Goal: Information Seeking & Learning: Learn about a topic

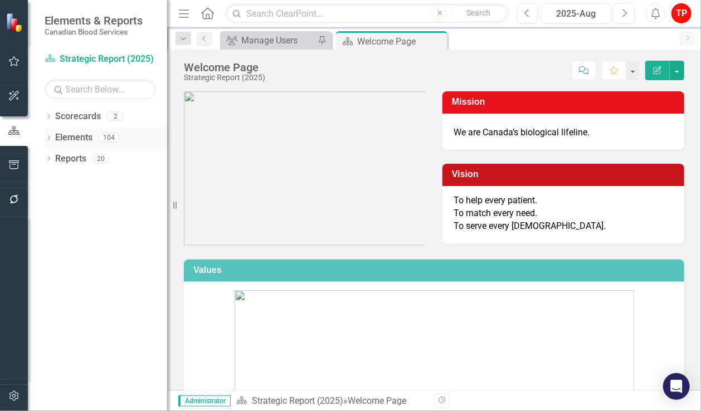
click at [49, 139] on icon "Dropdown" at bounding box center [49, 139] width 8 height 6
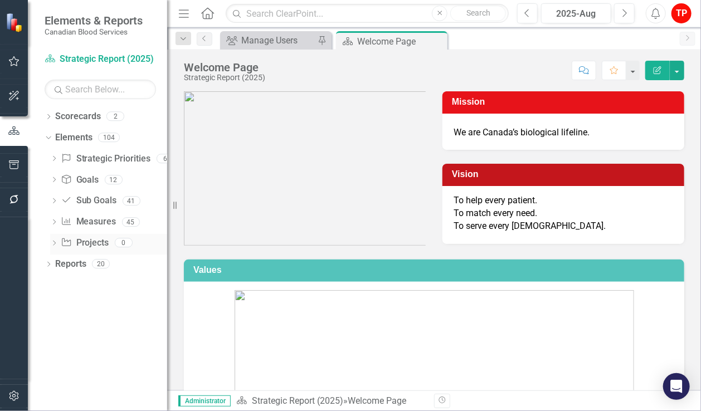
click at [52, 243] on icon "Dropdown" at bounding box center [54, 244] width 8 height 6
click at [55, 244] on icon "Dropdown" at bounding box center [53, 243] width 6 height 8
click at [96, 161] on link "Strategic Priorities Strategic Priorities" at bounding box center [106, 159] width 90 height 13
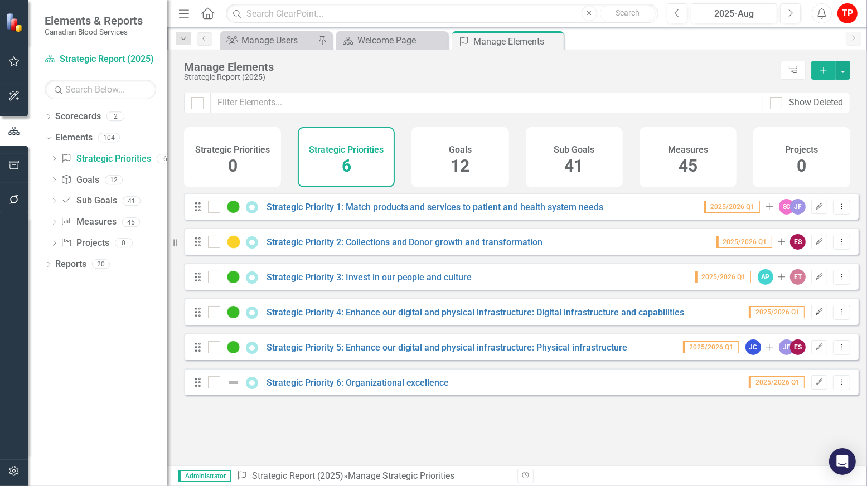
click at [701, 316] on icon "Edit" at bounding box center [819, 312] width 8 height 7
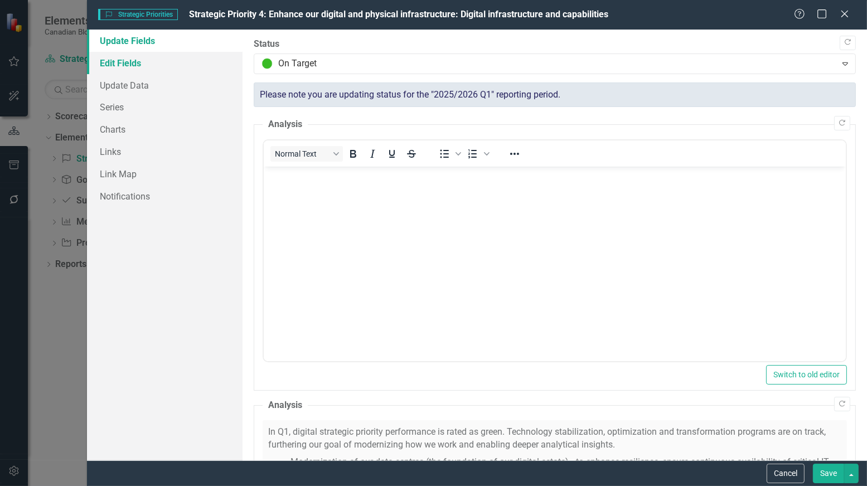
click at [128, 60] on link "Edit Fields" at bounding box center [165, 63] width 156 height 22
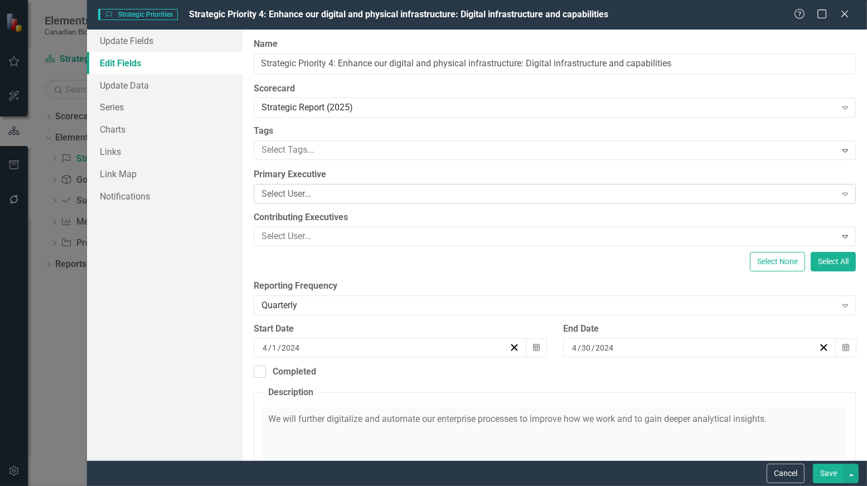
click at [331, 192] on div "Select User..." at bounding box center [548, 194] width 574 height 13
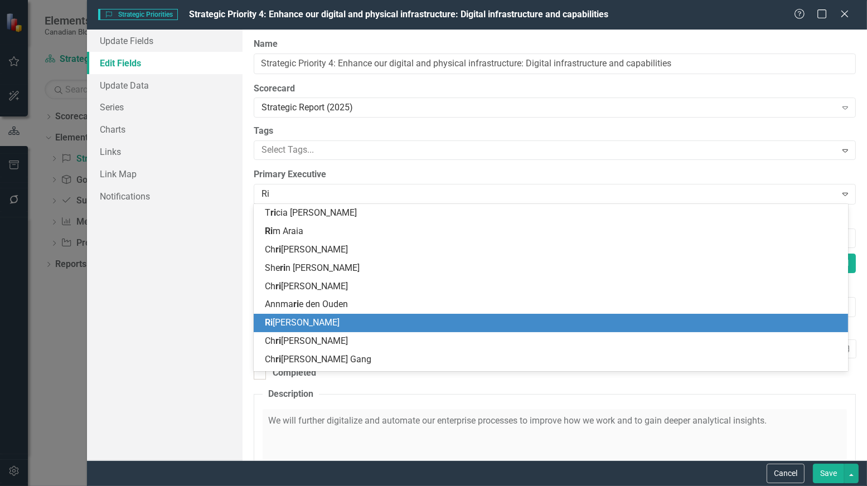
type input "R"
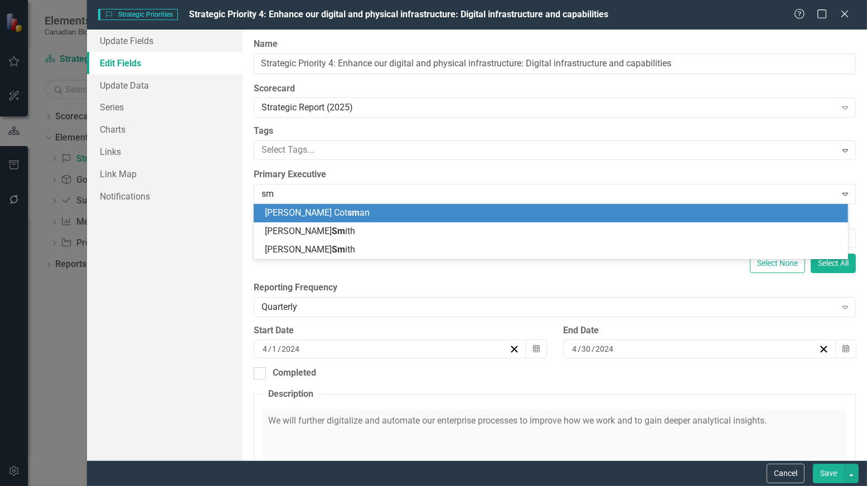
type input "s"
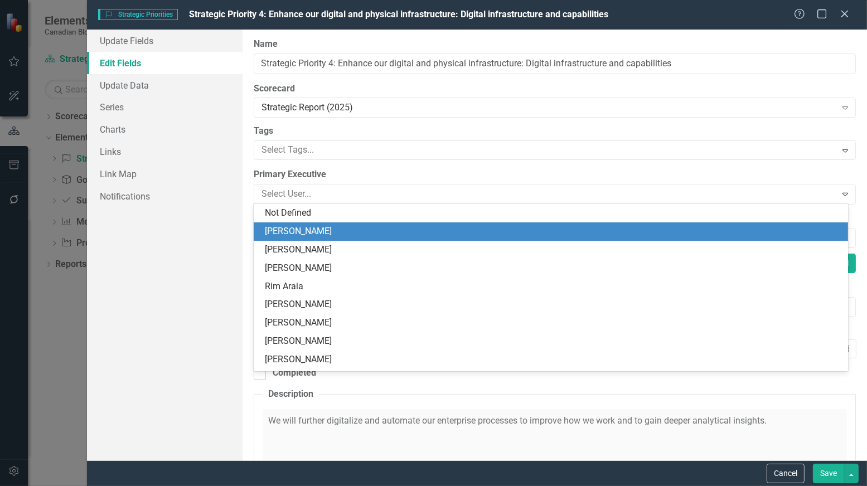
click at [227, 240] on div "Update Fields Edit Fields Update Data Series Charts Links Link Map Notifications" at bounding box center [165, 245] width 156 height 431
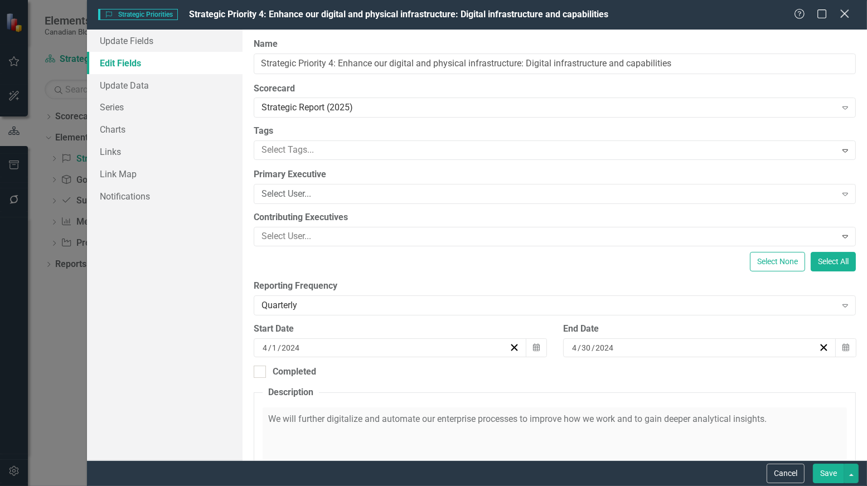
click at [701, 14] on icon "Close" at bounding box center [844, 13] width 14 height 11
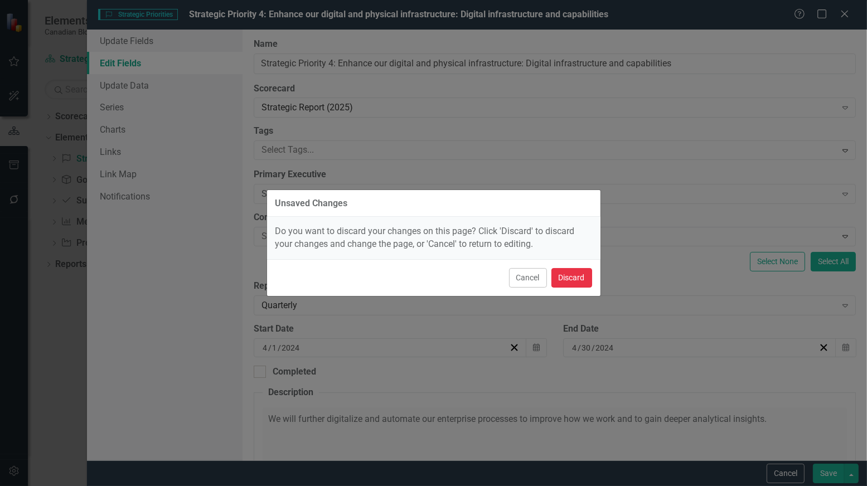
click at [570, 275] on button "Discard" at bounding box center [571, 278] width 41 height 20
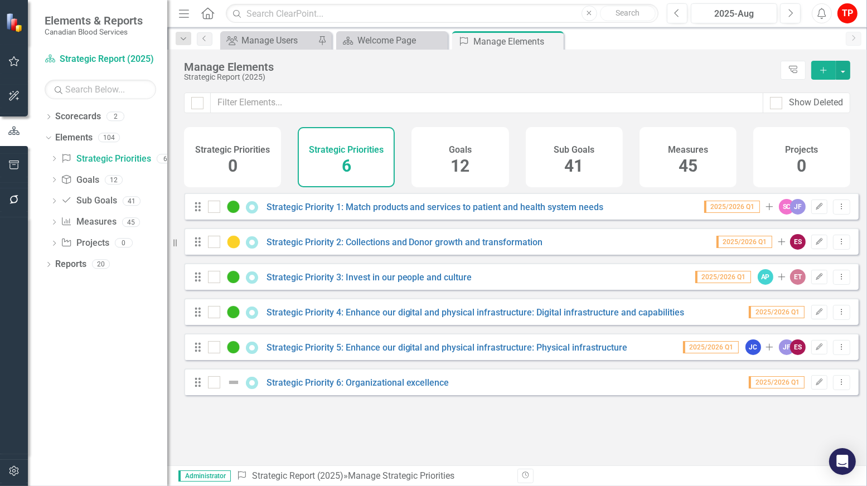
click at [701, 411] on div "Looks like you don't have any Strategic Priorities set up yet. Why don't you ad…" at bounding box center [521, 315] width 675 height 245
click at [371, 318] on link "Strategic Priority 4: Enhance our digital and physical infrastructure: Digital …" at bounding box center [475, 312] width 418 height 11
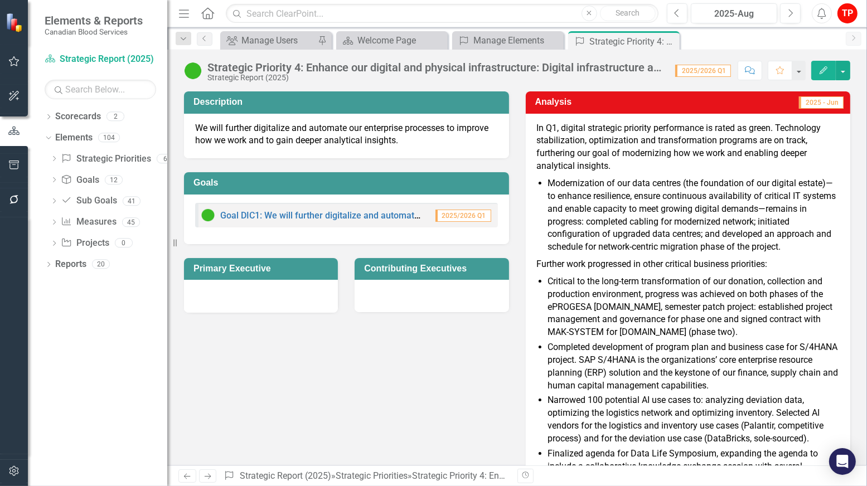
click at [667, 332] on li "Critical to the long-term transformation of our donation, collection and produc…" at bounding box center [694, 307] width 292 height 64
click at [287, 217] on link "Goal DIC1: We will further digitalize and automate our enterprise processes to …" at bounding box center [497, 215] width 555 height 11
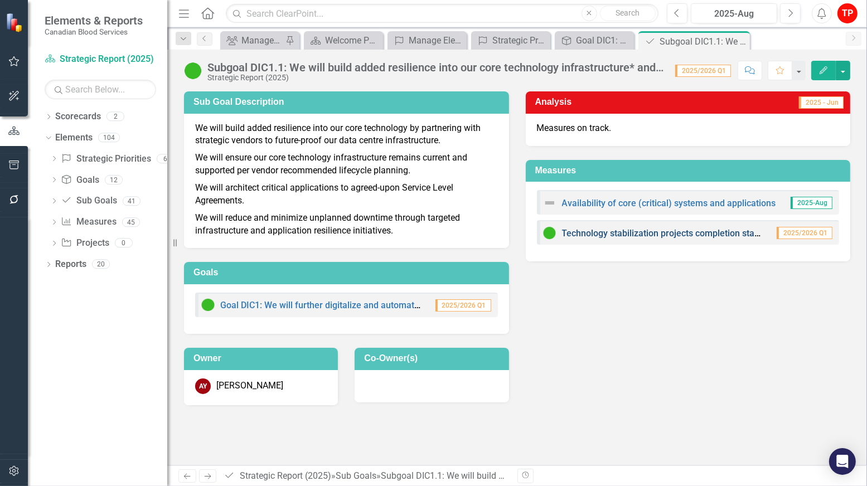
click at [629, 235] on link "Technology stabilization projects completion status" at bounding box center [664, 233] width 205 height 11
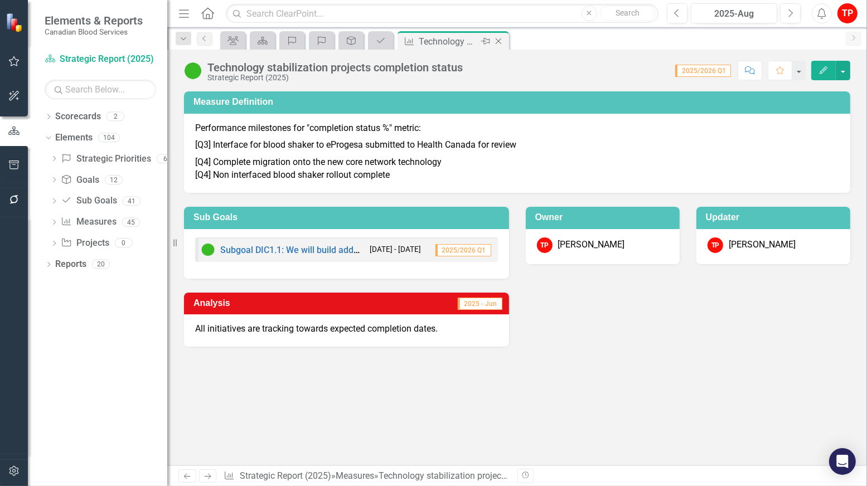
click at [501, 41] on icon "Close" at bounding box center [498, 41] width 11 height 9
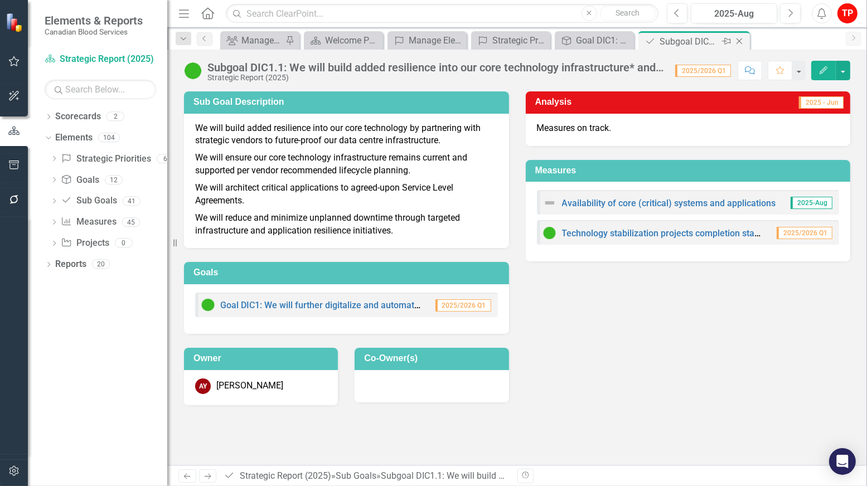
click at [701, 41] on icon "Close" at bounding box center [739, 41] width 11 height 9
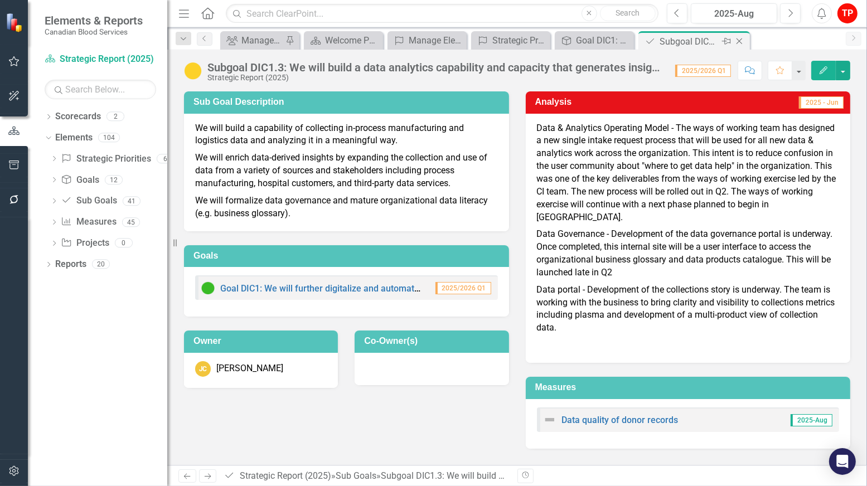
click at [701, 40] on icon "Close" at bounding box center [739, 41] width 11 height 9
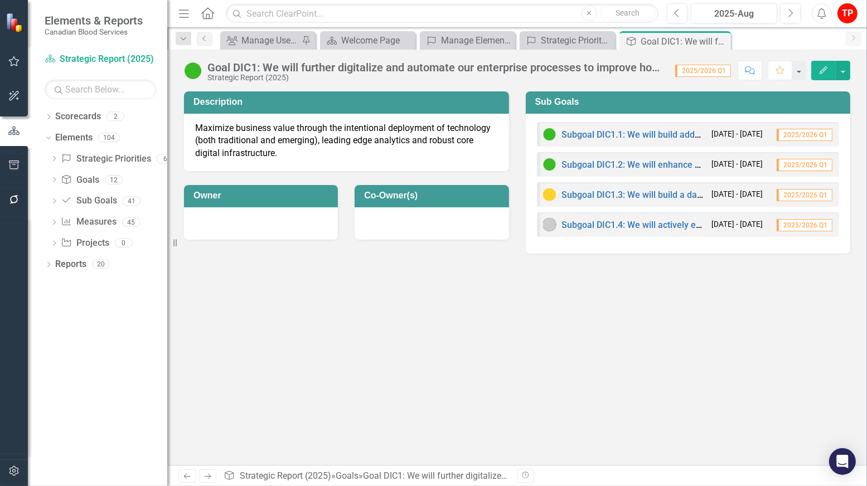
click at [634, 158] on div "Subgoal DIC1.2: We will enhance operational and organizational productivity, su…" at bounding box center [624, 164] width 163 height 13
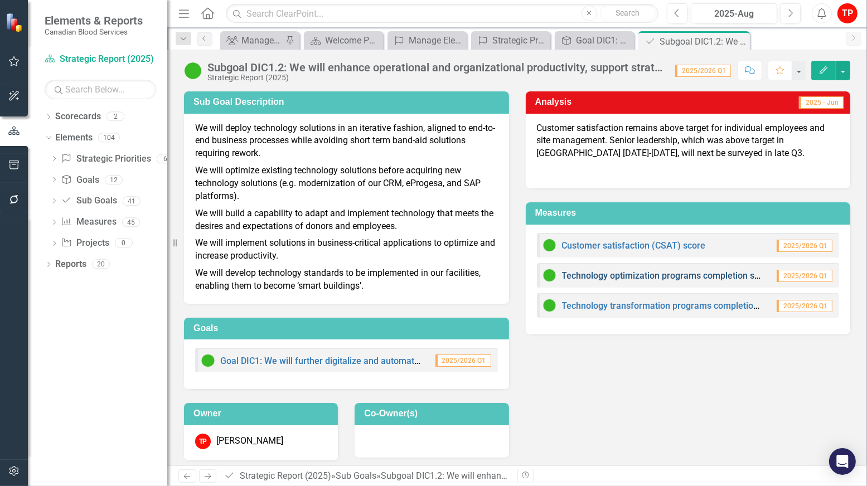
click at [636, 278] on link "Technology optimization programs completion status" at bounding box center [668, 275] width 213 height 11
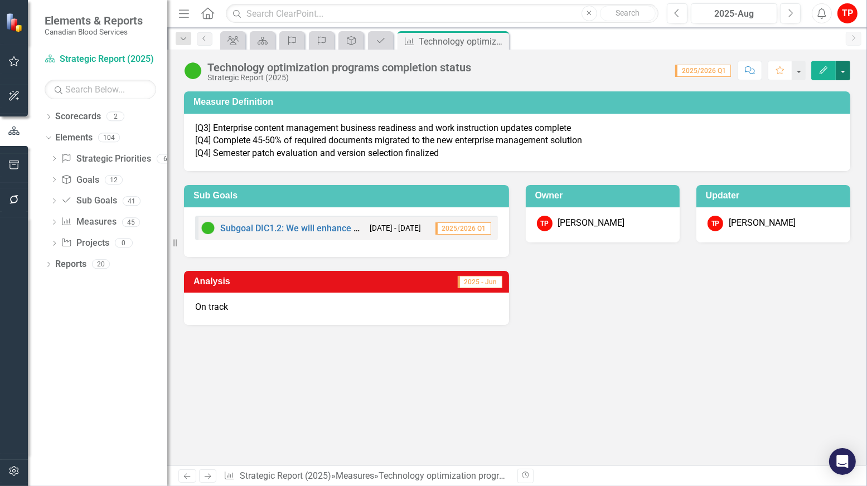
click at [701, 72] on button "button" at bounding box center [843, 71] width 14 height 20
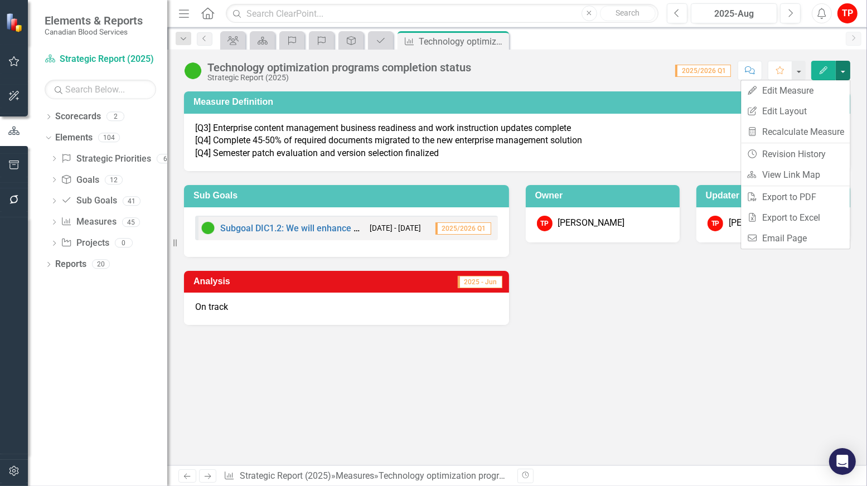
click at [642, 383] on div "Measure Definition [Q3] Enterprise content management business readiness and wo…" at bounding box center [517, 278] width 700 height 374
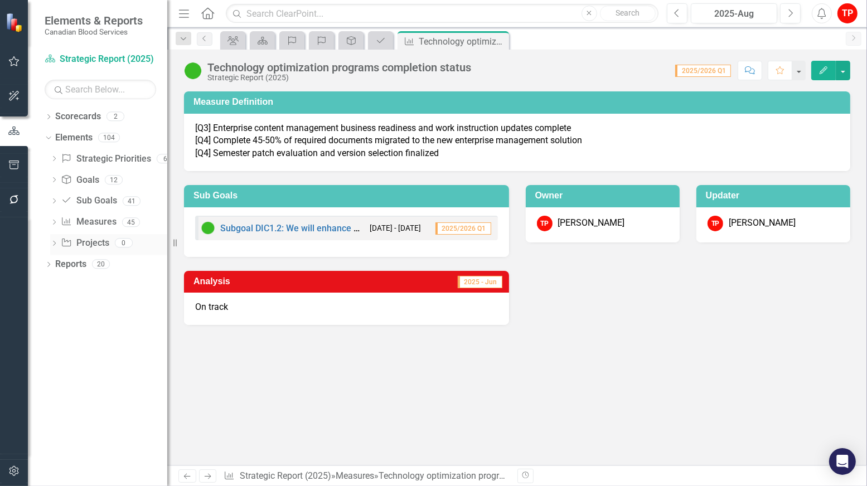
click at [54, 243] on icon "Dropdown" at bounding box center [54, 244] width 8 height 6
click at [80, 248] on link "Project Projects" at bounding box center [85, 243] width 48 height 13
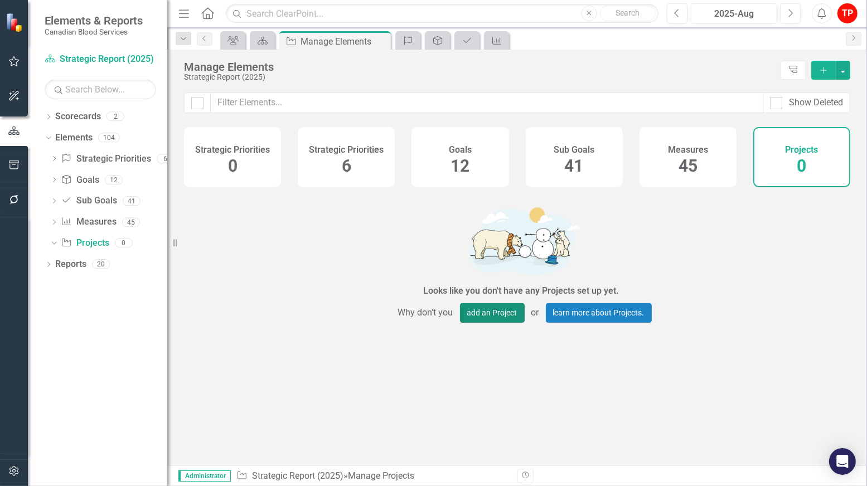
click at [484, 322] on button "add an Project" at bounding box center [492, 313] width 65 height 20
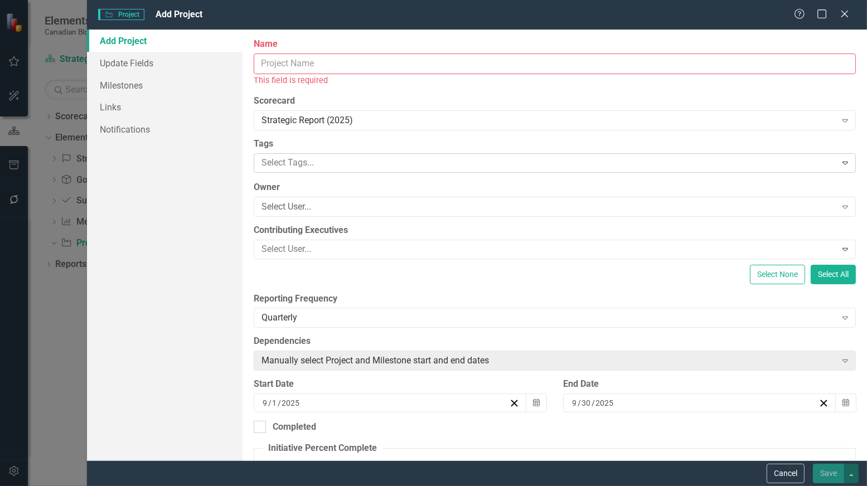
click at [701, 166] on icon "Expand" at bounding box center [845, 162] width 11 height 9
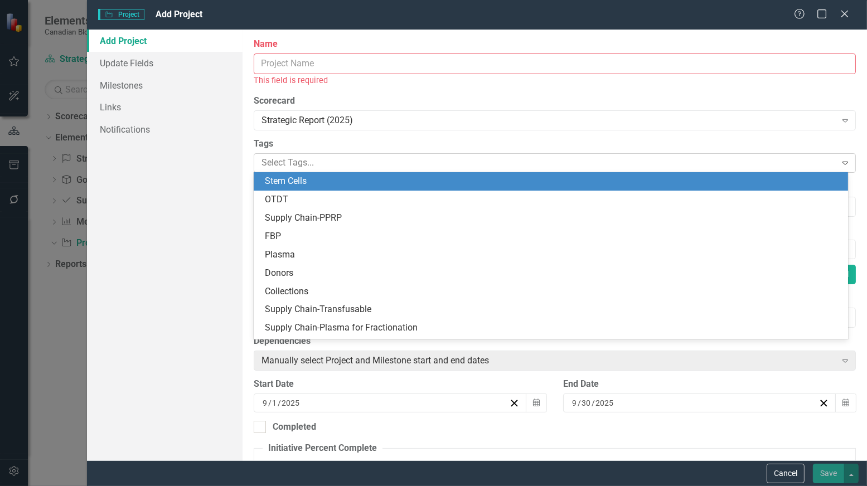
click at [701, 166] on icon "Expand" at bounding box center [845, 162] width 11 height 9
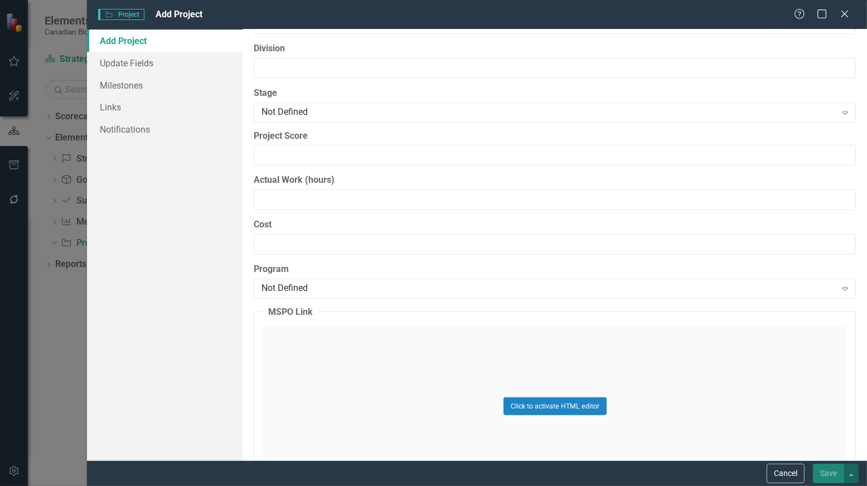
scroll to position [948, 0]
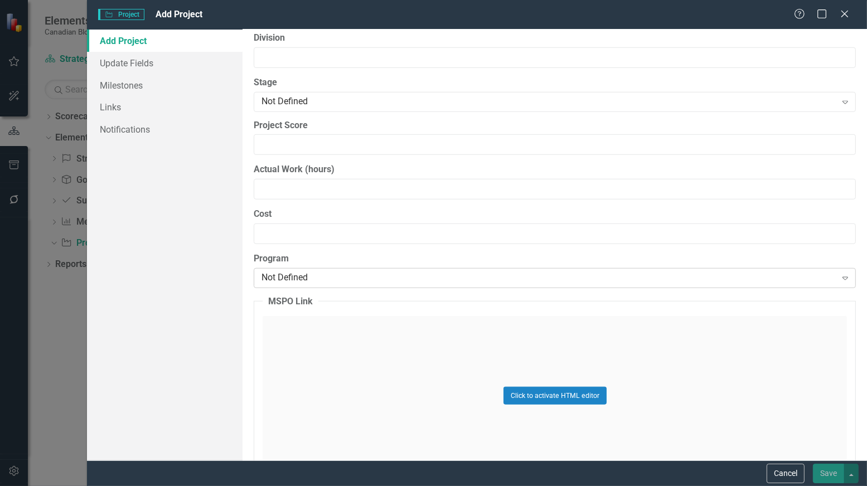
click at [452, 275] on div "Not Defined" at bounding box center [548, 278] width 574 height 13
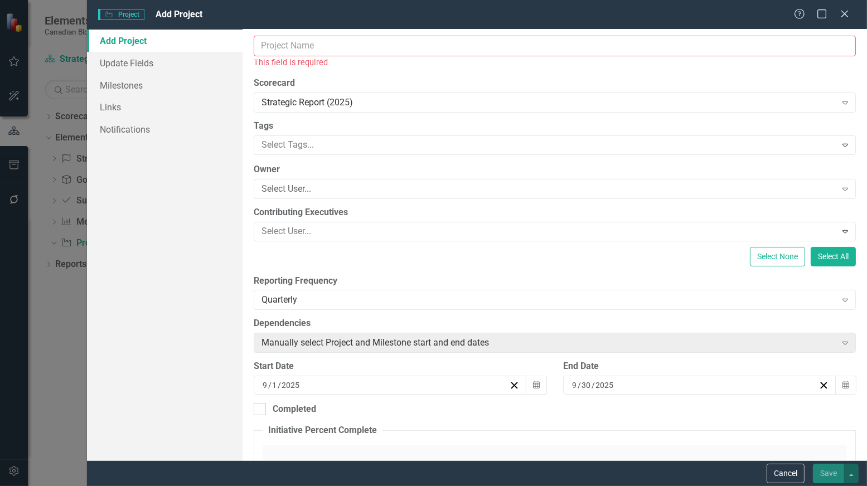
scroll to position [0, 0]
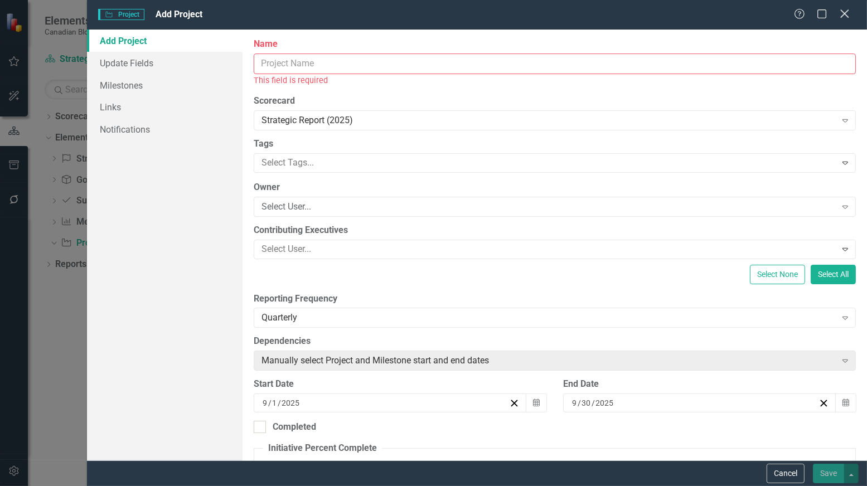
click at [701, 16] on icon "Close" at bounding box center [844, 13] width 14 height 11
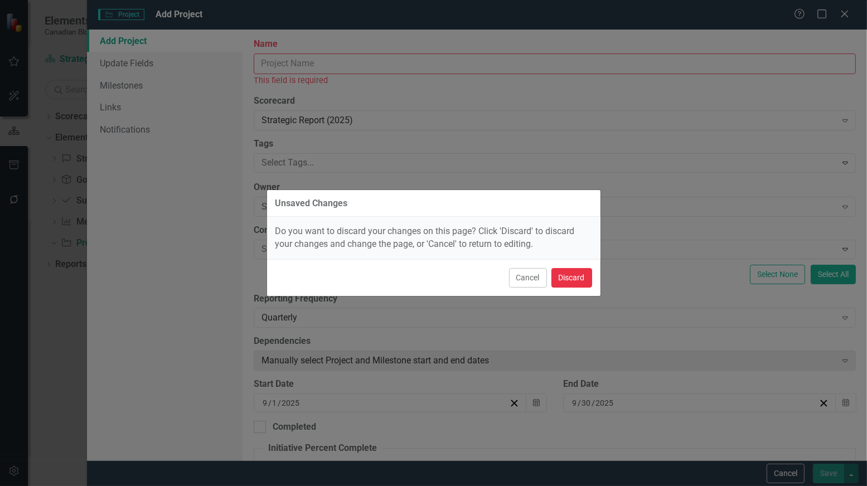
click at [582, 280] on button "Discard" at bounding box center [571, 278] width 41 height 20
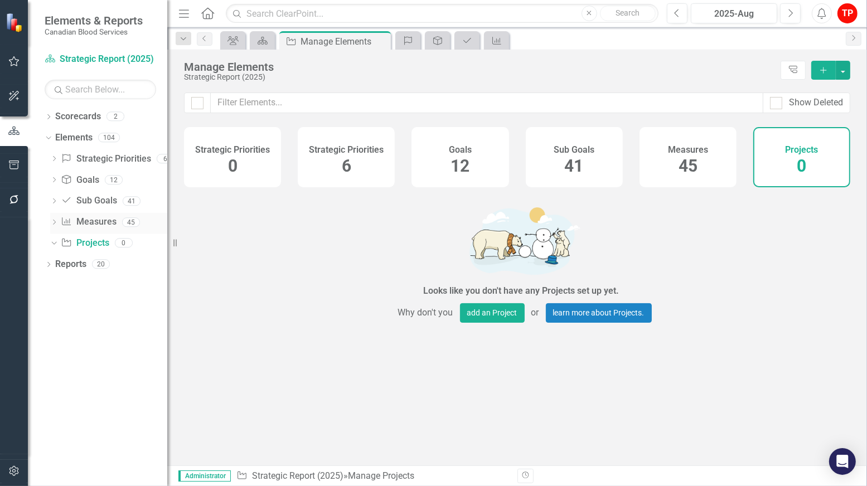
click at [55, 221] on icon "Dropdown" at bounding box center [54, 223] width 8 height 6
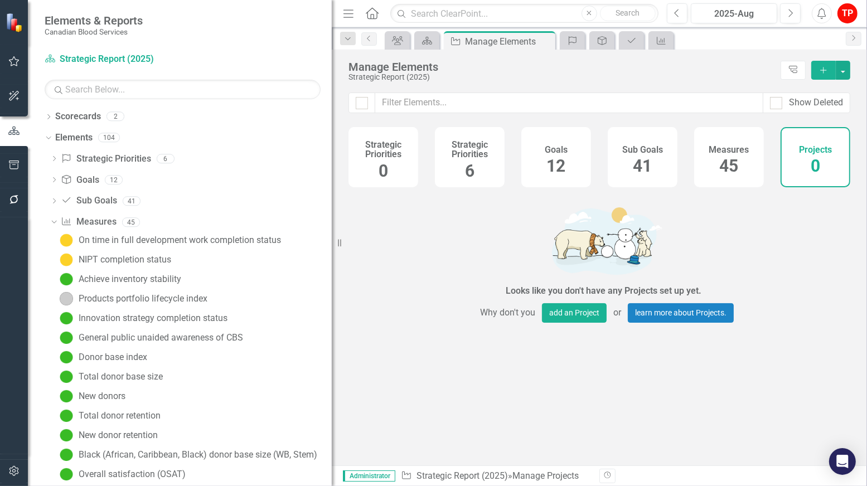
drag, startPoint x: 169, startPoint y: 333, endPoint x: 332, endPoint y: 340, distance: 163.0
click at [332, 340] on div "Resize" at bounding box center [336, 243] width 9 height 486
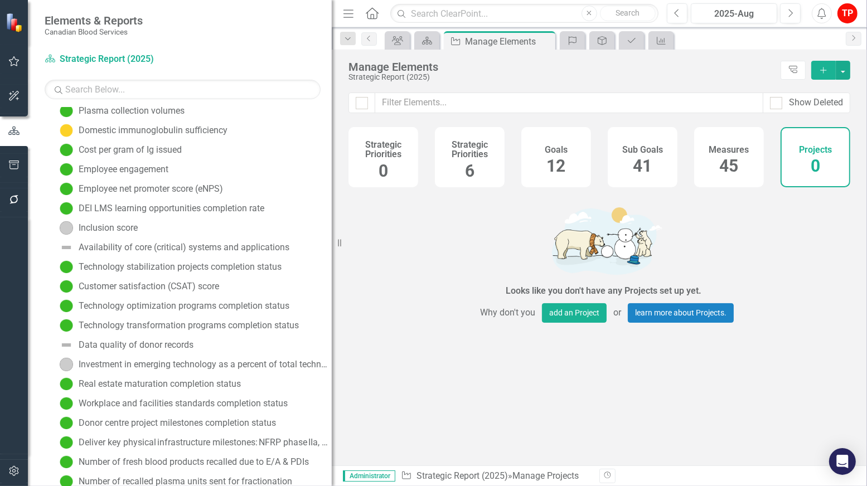
scroll to position [446, 0]
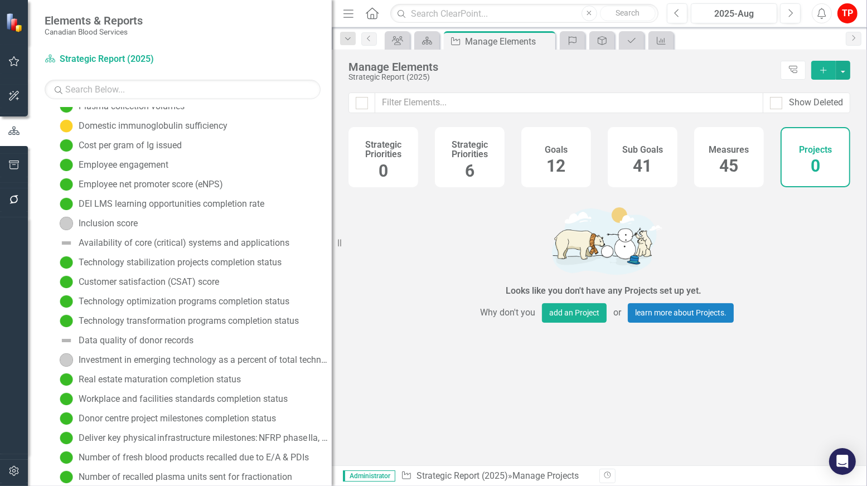
click at [701, 339] on div "Looks like you don't have any Projects set up yet. Why don't you add an Project…" at bounding box center [603, 266] width 510 height 147
click at [130, 261] on div "Technology stabilization projects completion status" at bounding box center [180, 263] width 203 height 10
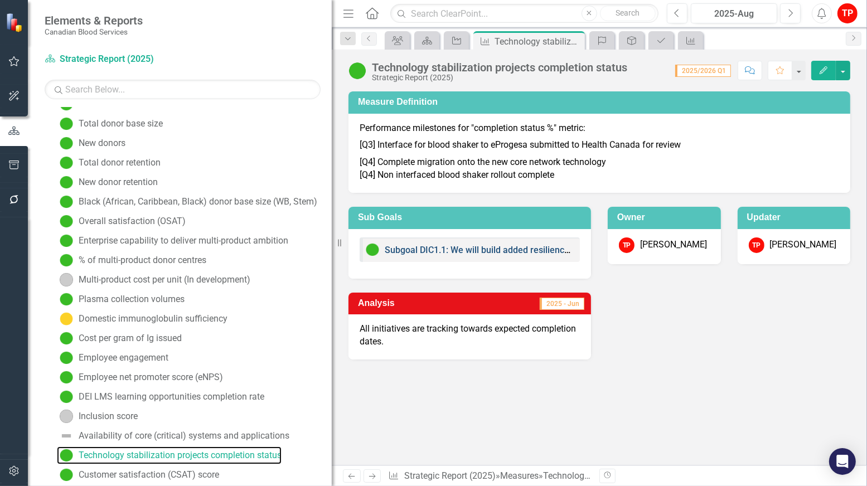
scroll to position [231, 0]
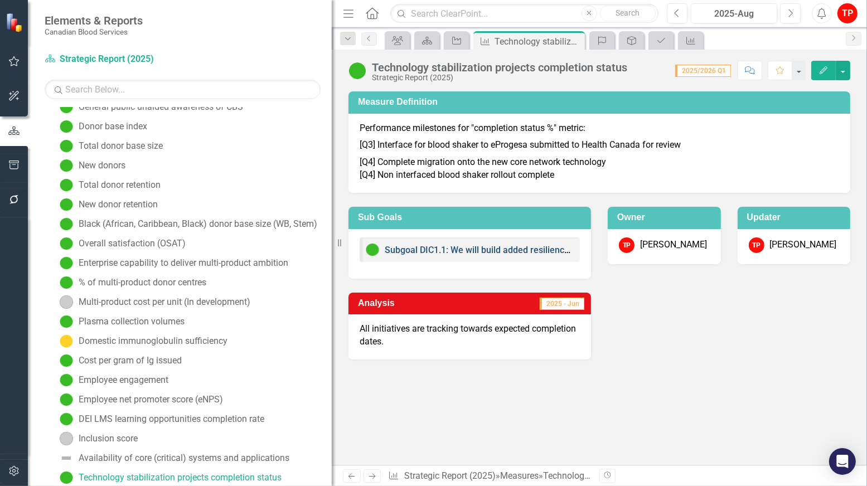
click at [435, 252] on link "Subgoal DIC1.1: We will build added resilience into our core technology infrast…" at bounding box center [760, 250] width 750 height 11
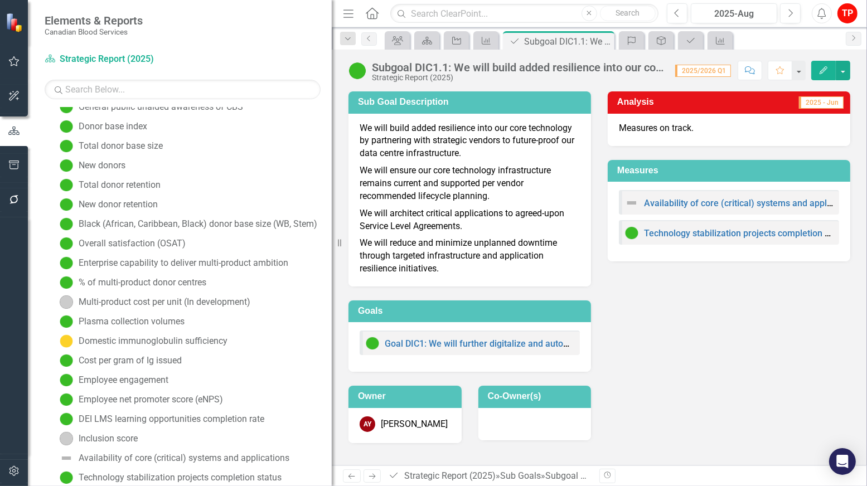
click at [457, 65] on div "Subgoal DIC1.1: We will build added resilience into our core technology infrast…" at bounding box center [518, 67] width 292 height 12
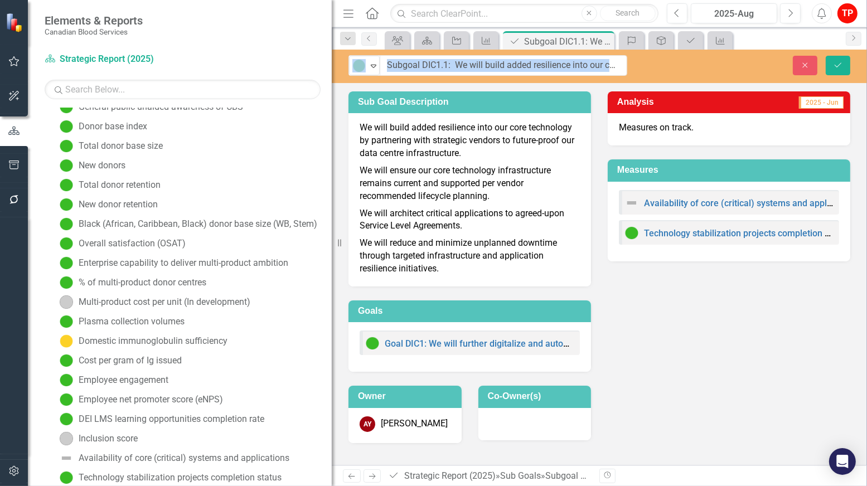
drag, startPoint x: 457, startPoint y: 65, endPoint x: 647, endPoint y: 72, distance: 190.2
drag, startPoint x: 647, startPoint y: 72, endPoint x: 537, endPoint y: 70, distance: 110.4
click at [561, 65] on input "Subgoal DIC1.1: We will build added resilience into our core technology infrast…" at bounding box center [503, 65] width 247 height 21
click at [454, 64] on input "Subgoal DIC1.1: We will build added resilience into our core technology infrast…" at bounding box center [503, 65] width 247 height 21
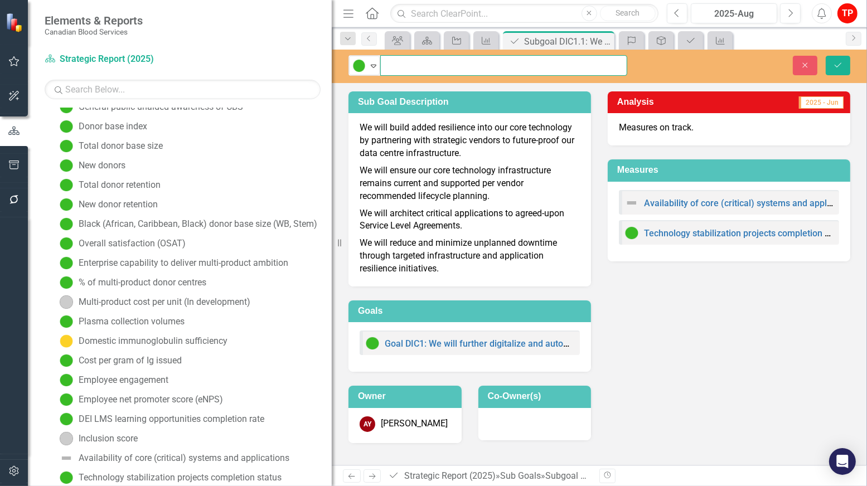
drag, startPoint x: 387, startPoint y: 65, endPoint x: 628, endPoint y: 64, distance: 241.4
click at [628, 64] on div "On Target Expand Subgoal DIC1.1: We will build added resilience into our core t…" at bounding box center [487, 65] width 295 height 21
drag, startPoint x: 648, startPoint y: 312, endPoint x: 579, endPoint y: 215, distance: 119.1
click at [647, 311] on div "Sub Goal Description We will build added resilience into our core technology by…" at bounding box center [599, 260] width 518 height 366
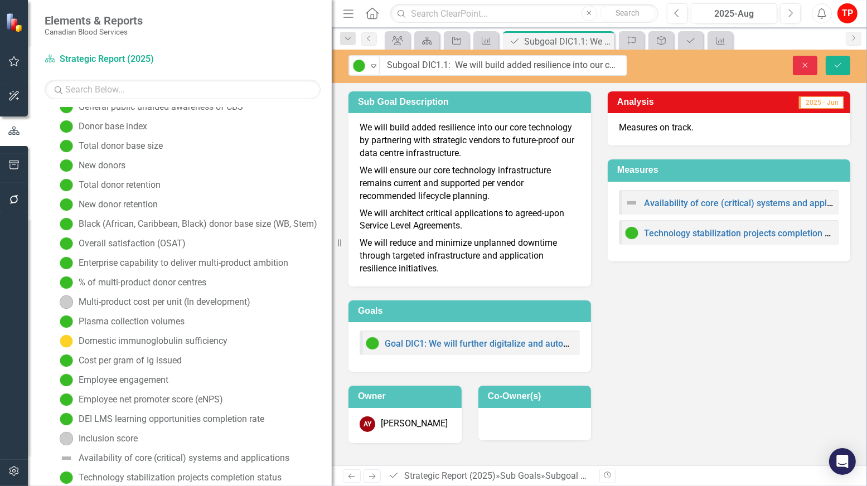
click at [701, 65] on icon "Close" at bounding box center [805, 65] width 10 height 8
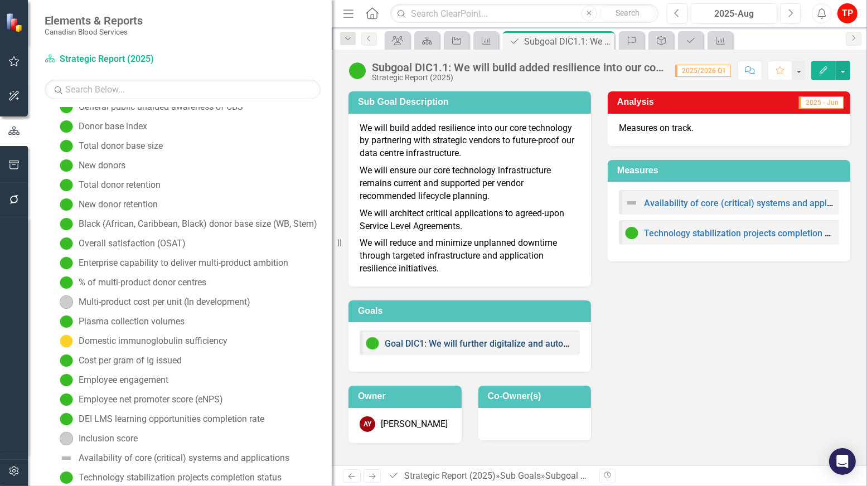
click at [407, 344] on link "Goal DIC1: We will further digitalize and automate our enterprise processes to …" at bounding box center [662, 343] width 555 height 11
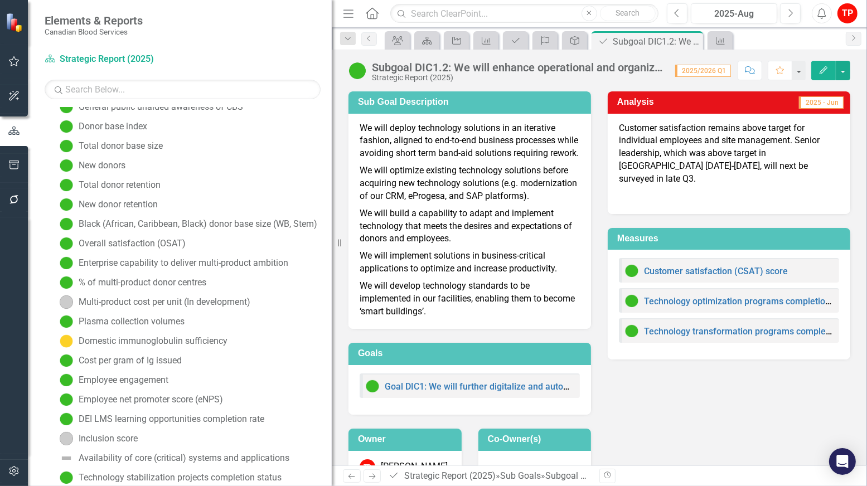
click at [508, 67] on div "Subgoal DIC1.2: We will enhance operational and organizational productivity, su…" at bounding box center [518, 67] width 292 height 12
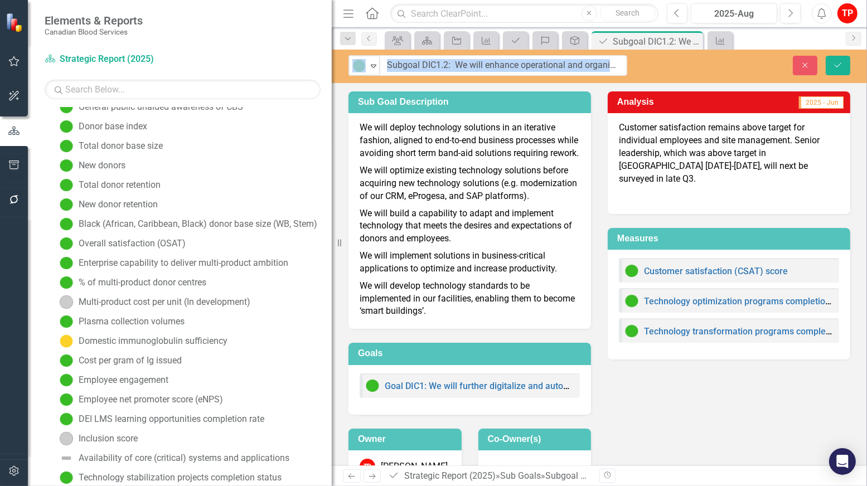
drag, startPoint x: 488, startPoint y: 67, endPoint x: 657, endPoint y: 67, distance: 168.9
click at [513, 64] on input "Subgoal DIC1.2: We will enhance operational and organizational productivity, su…" at bounding box center [503, 65] width 247 height 21
drag, startPoint x: 386, startPoint y: 66, endPoint x: 655, endPoint y: 67, distance: 268.7
click at [655, 67] on div "On Target Expand Subgoal DIC1.2: We will enhance operational and organizational…" at bounding box center [599, 65] width 535 height 21
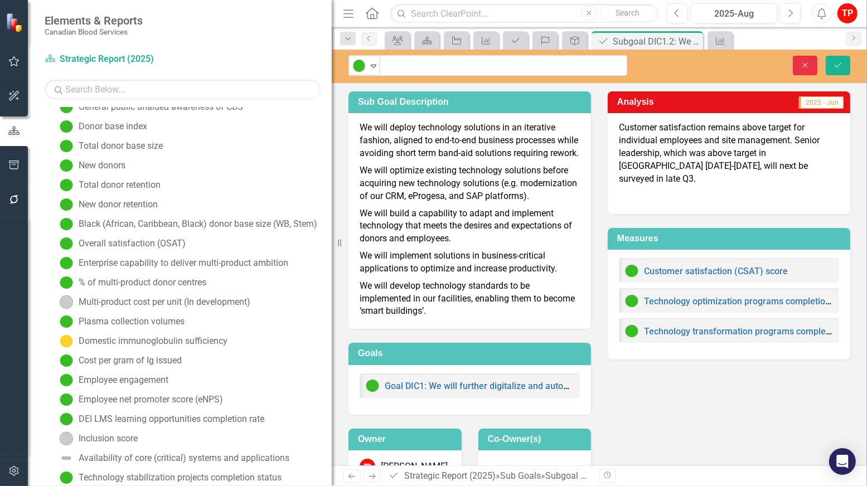
click at [701, 65] on icon "button" at bounding box center [805, 64] width 5 height 5
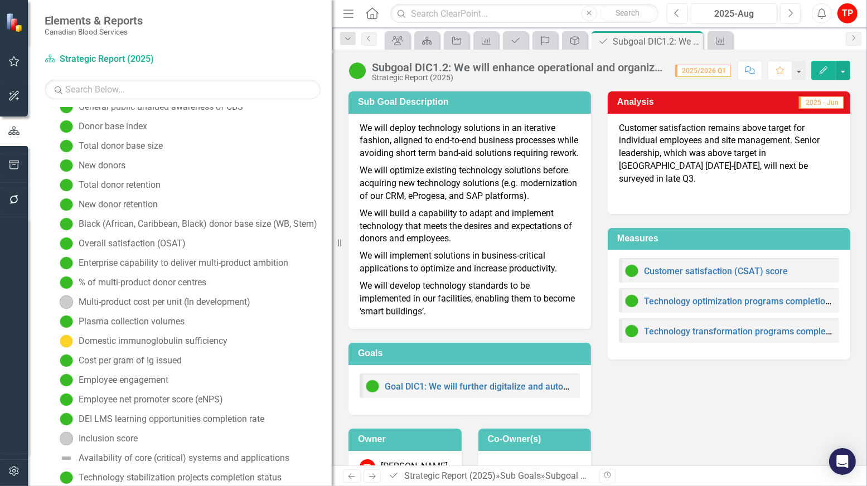
click at [684, 361] on div "Sub Goal Description We will deploy technology solutions in an iterative fashio…" at bounding box center [599, 281] width 518 height 409
click at [689, 296] on link "Technology optimization programs completion status" at bounding box center [750, 301] width 213 height 11
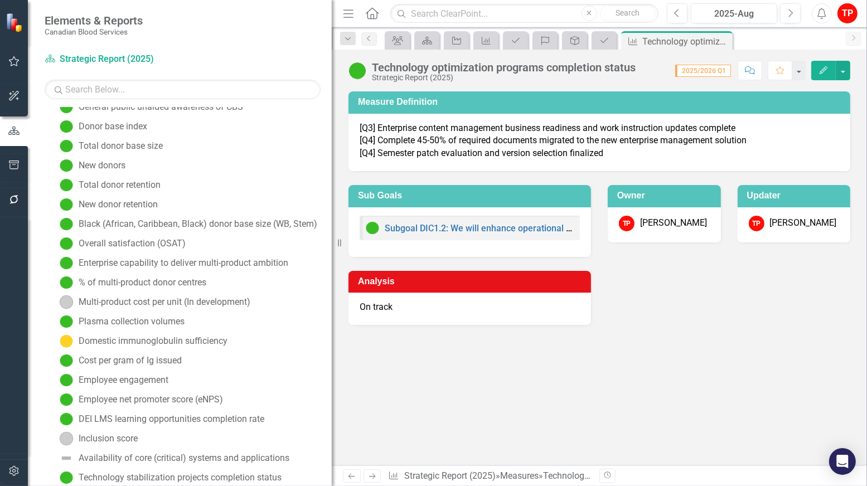
scroll to position [270, 0]
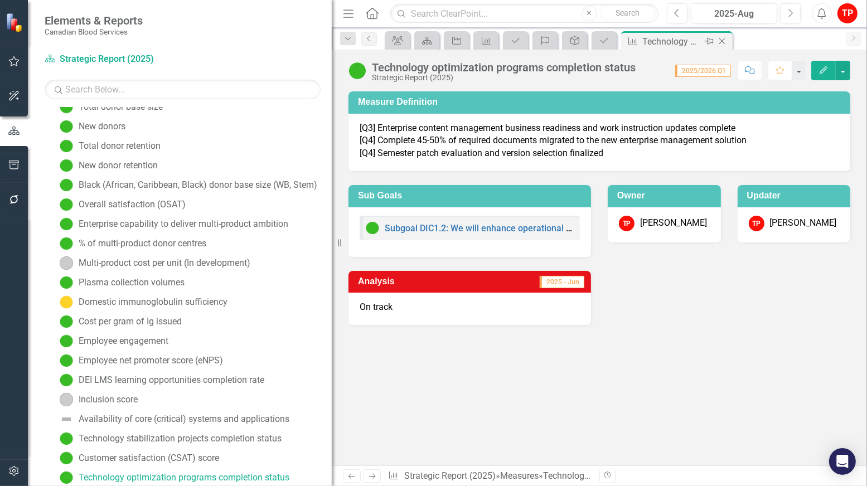
click at [701, 42] on icon "Close" at bounding box center [721, 41] width 11 height 9
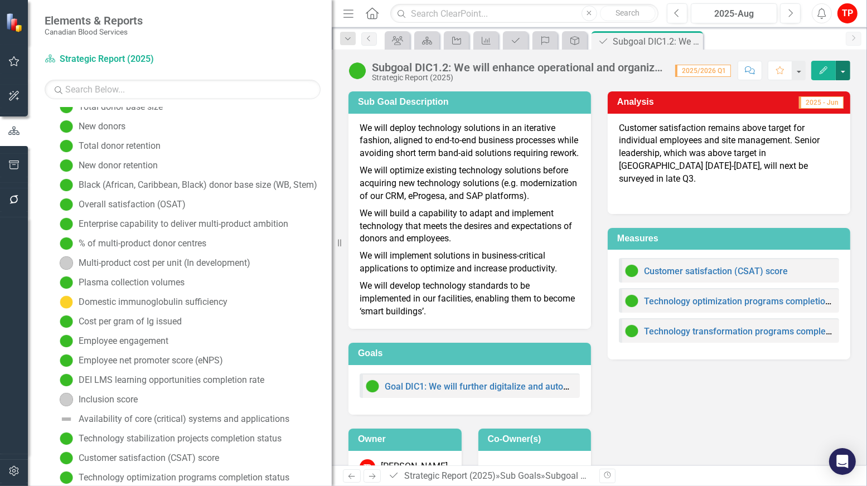
click at [701, 72] on button "button" at bounding box center [843, 71] width 14 height 20
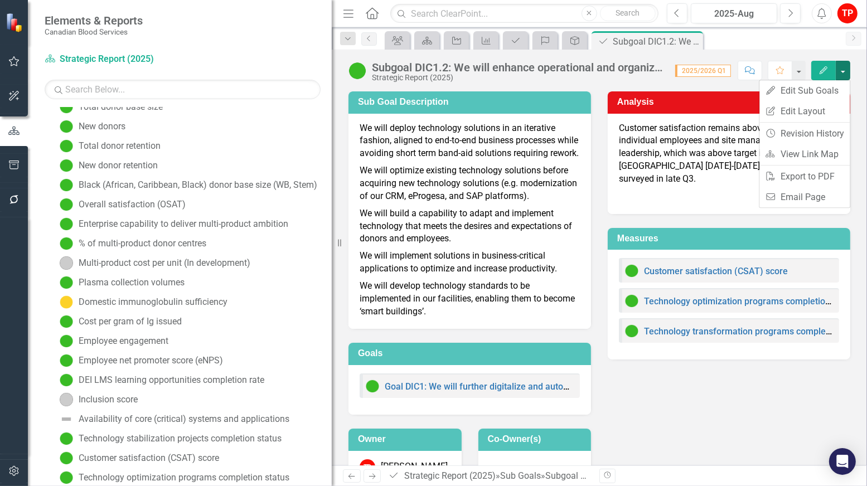
click at [666, 400] on div "Sub Goal Description We will deploy technology solutions in an iterative fashio…" at bounding box center [599, 281] width 518 height 409
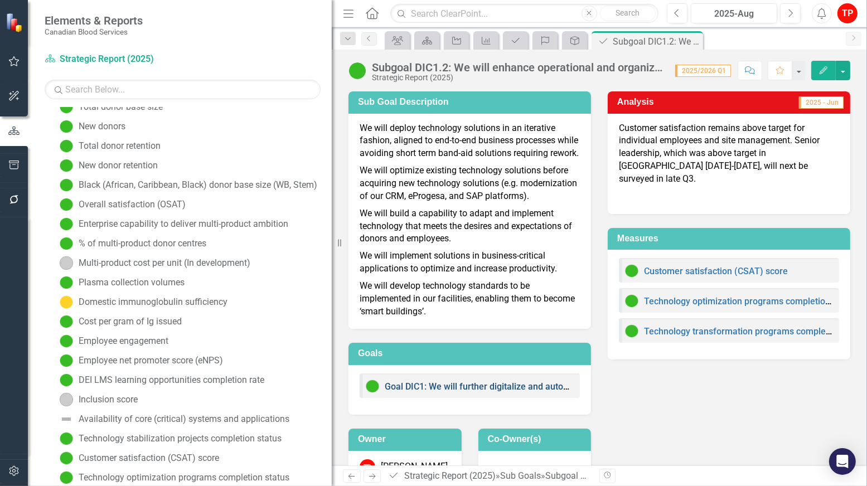
click at [504, 392] on link "Goal DIC1: We will further digitalize and automate our enterprise processes to …" at bounding box center [662, 386] width 555 height 11
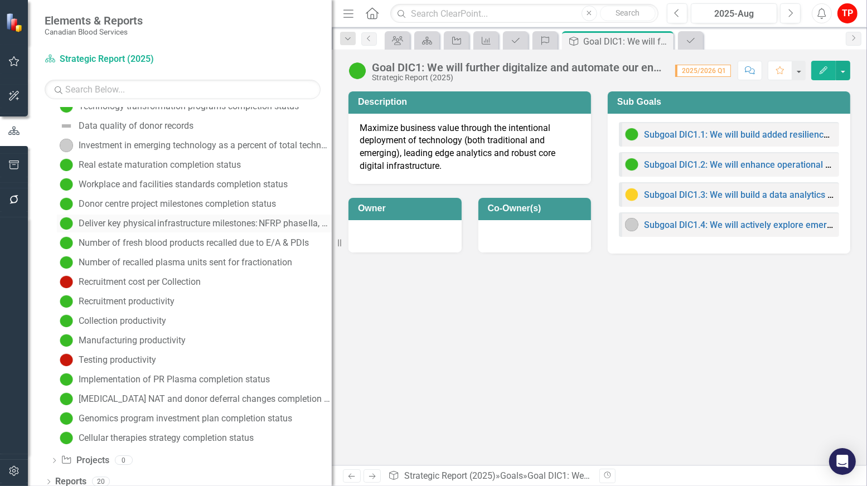
scroll to position [668, 0]
